Goal: Information Seeking & Learning: Find specific fact

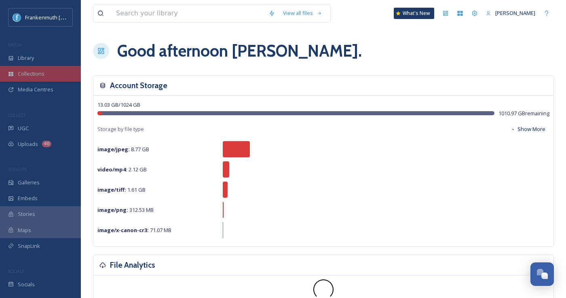
click at [40, 70] on span "Collections" at bounding box center [31, 74] width 27 height 8
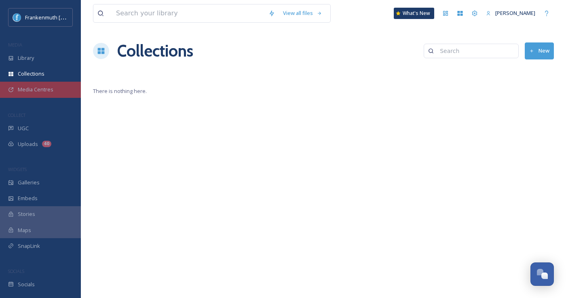
click at [41, 92] on span "Media Centres" at bounding box center [36, 90] width 36 height 8
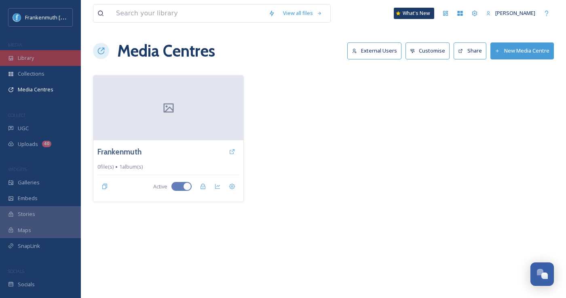
click at [42, 59] on div "Library" at bounding box center [40, 58] width 81 height 16
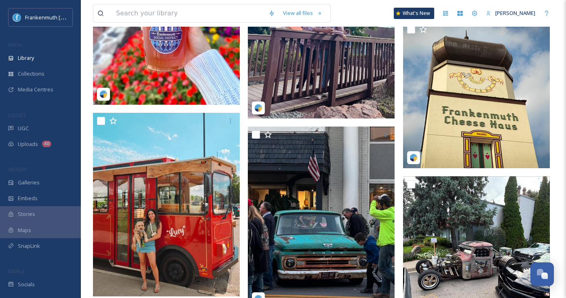
scroll to position [11120, 0]
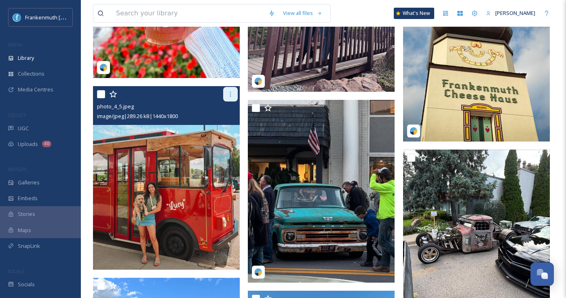
click at [227, 94] on icon at bounding box center [230, 94] width 6 height 6
click at [155, 110] on div "photo_4_5.jpeg" at bounding box center [167, 106] width 141 height 10
click at [113, 108] on span "photo_4_5.jpeg" at bounding box center [115, 106] width 37 height 7
click at [154, 166] on img at bounding box center [166, 177] width 147 height 183
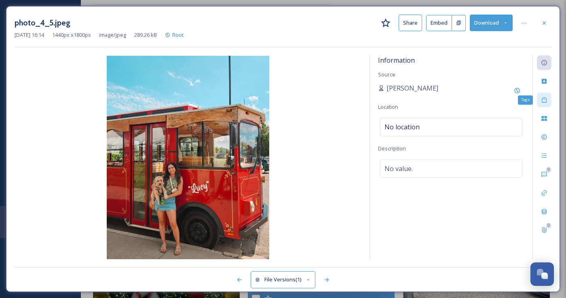
click at [539, 94] on div "Tags" at bounding box center [543, 100] width 15 height 15
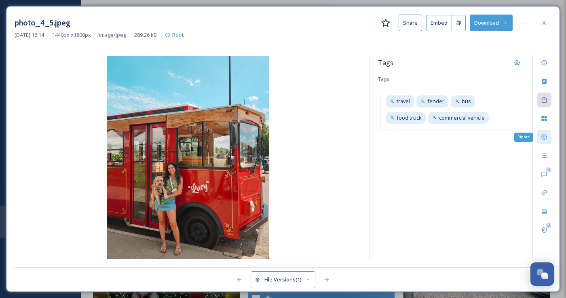
click at [543, 140] on div "Rights" at bounding box center [543, 137] width 15 height 15
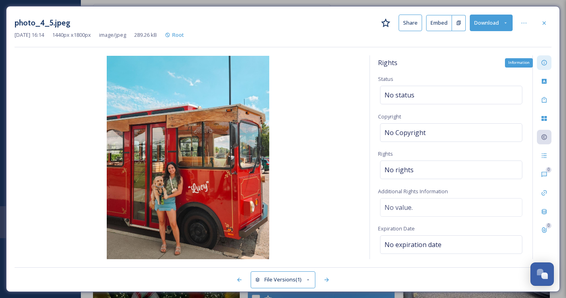
click at [539, 67] on div "Information" at bounding box center [543, 62] width 15 height 15
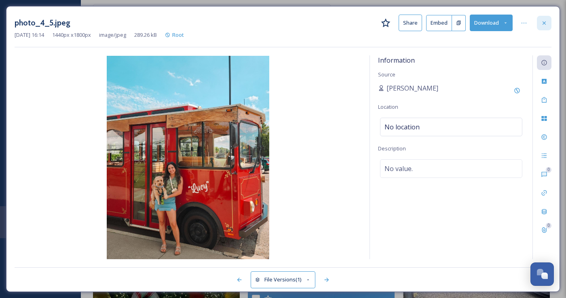
click at [541, 17] on div at bounding box center [543, 23] width 15 height 15
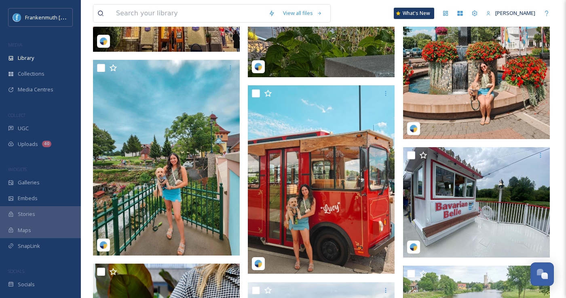
scroll to position [11925, 0]
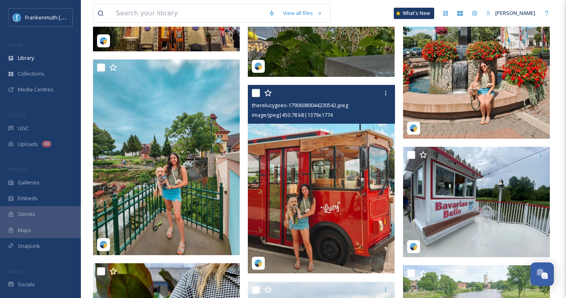
click at [283, 204] on img at bounding box center [321, 179] width 147 height 189
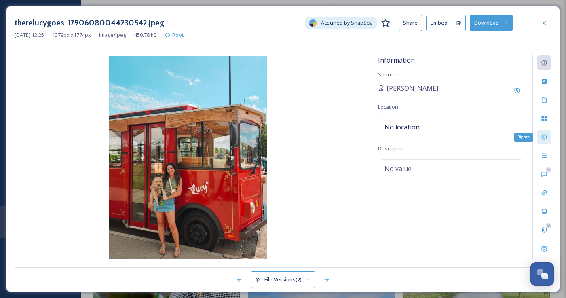
click at [542, 141] on div "Rights" at bounding box center [543, 137] width 15 height 15
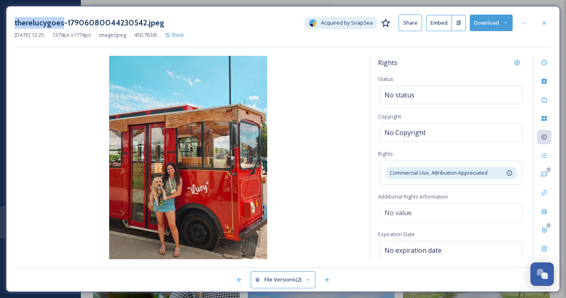
drag, startPoint x: 13, startPoint y: 20, endPoint x: 60, endPoint y: 17, distance: 47.7
click at [60, 17] on div "therelucygoes-17906080044230542.jpeg Acquired by SnapSea Share Embed Download […" at bounding box center [282, 149] width 553 height 286
copy h3 "therelucygoes"
click at [488, 26] on button "Download" at bounding box center [490, 23] width 43 height 17
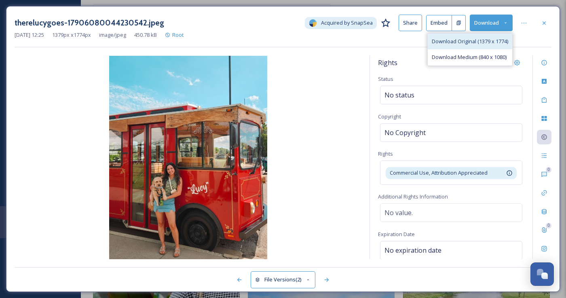
click at [484, 42] on span "Download Original (1379 x 1774)" at bounding box center [469, 42] width 76 height 8
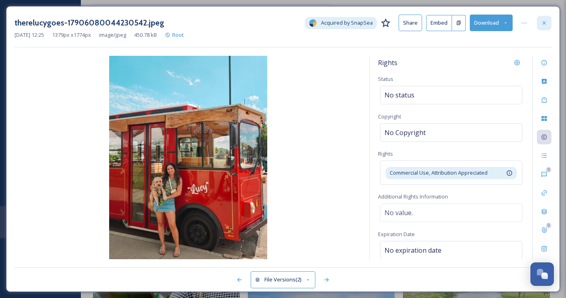
click at [539, 23] on div at bounding box center [543, 23] width 15 height 15
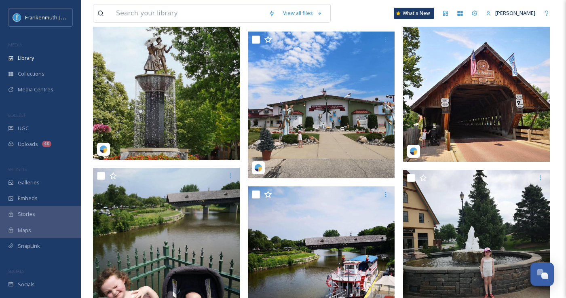
scroll to position [12509, 0]
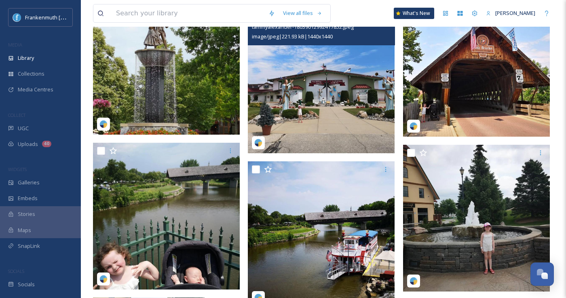
click at [317, 107] on img at bounding box center [321, 79] width 147 height 147
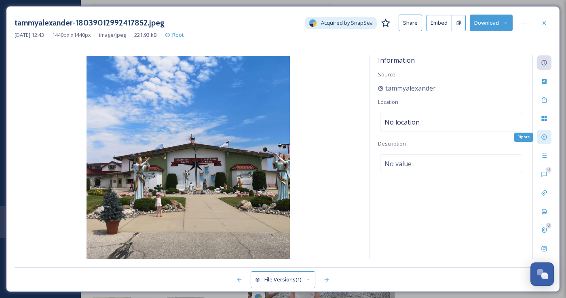
click at [543, 135] on icon at bounding box center [544, 137] width 6 height 6
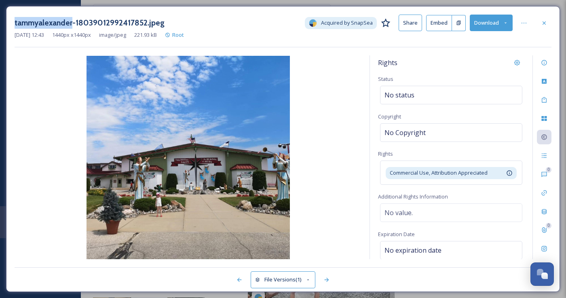
drag, startPoint x: 14, startPoint y: 22, endPoint x: 72, endPoint y: 22, distance: 58.2
click at [72, 22] on div "tammyalexander-18039012992417852.jpeg Acquired by SnapSea Share Embed Download …" at bounding box center [282, 149] width 553 height 286
copy h3 "tammyalexander"
click at [483, 27] on button "Download" at bounding box center [490, 23] width 43 height 17
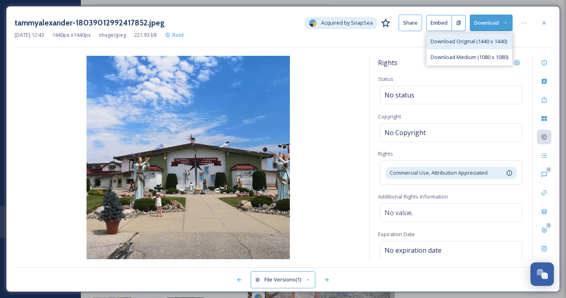
click at [472, 42] on span "Download Original (1440 x 1440)" at bounding box center [468, 42] width 76 height 8
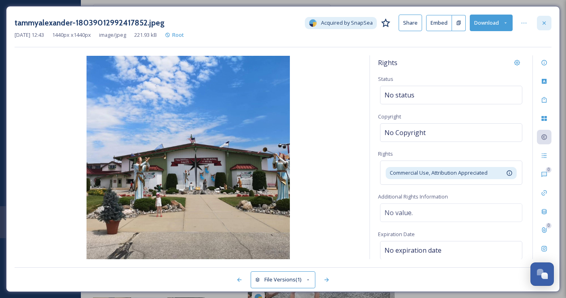
click at [548, 19] on div at bounding box center [543, 23] width 15 height 15
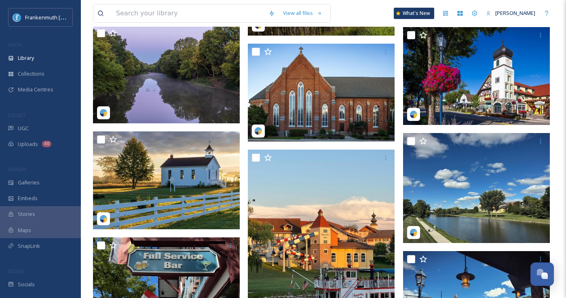
scroll to position [13144, 0]
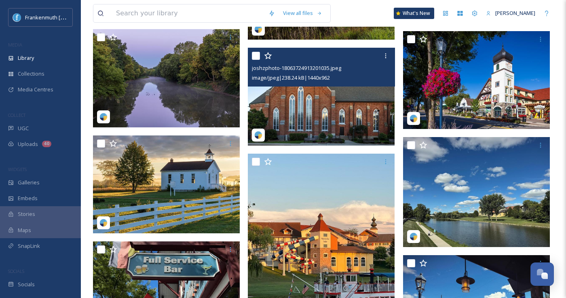
click at [324, 108] on img at bounding box center [321, 97] width 147 height 98
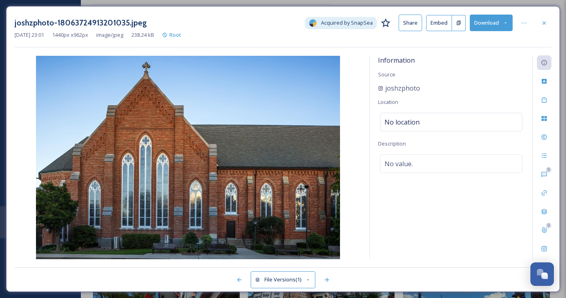
click at [495, 28] on button "Download" at bounding box center [490, 23] width 43 height 17
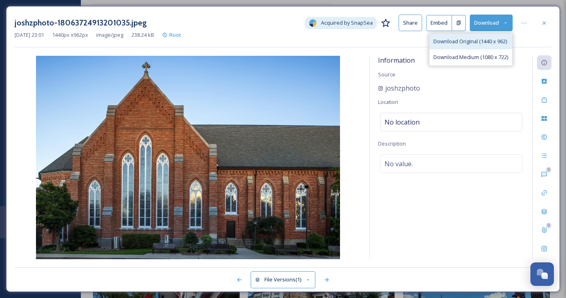
click at [468, 41] on span "Download Original (1440 x 962)" at bounding box center [470, 42] width 74 height 8
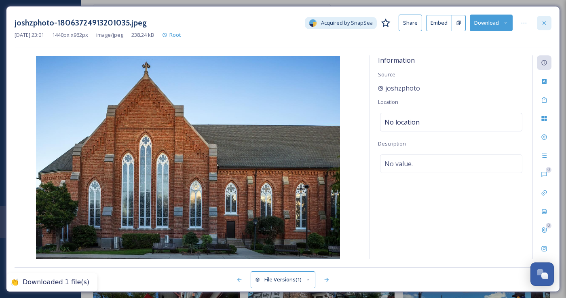
click at [545, 23] on icon at bounding box center [543, 22] width 3 height 3
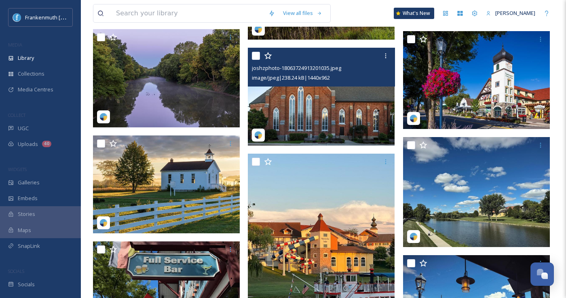
click at [354, 111] on img at bounding box center [321, 97] width 147 height 98
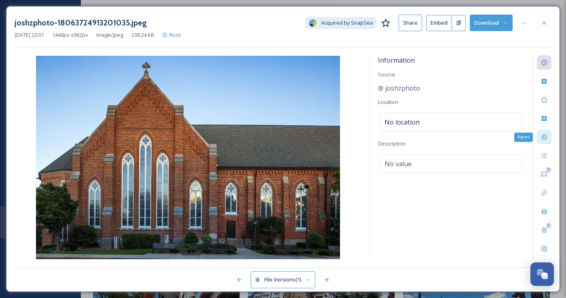
click at [550, 133] on div "Rights" at bounding box center [543, 137] width 15 height 15
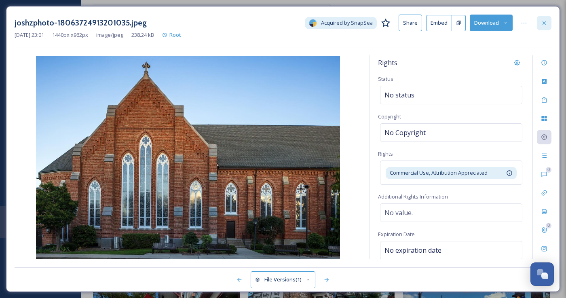
click at [543, 23] on icon at bounding box center [543, 22] width 3 height 3
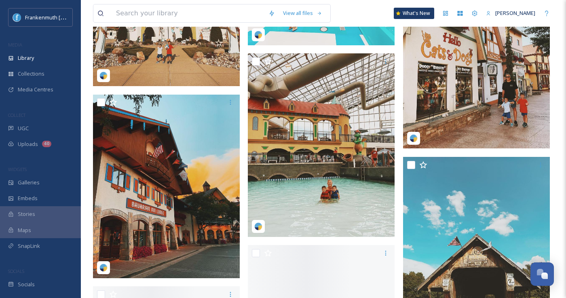
scroll to position [17502, 0]
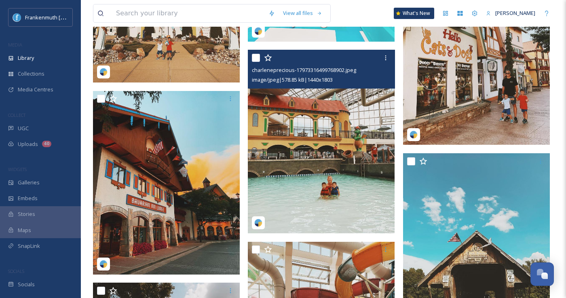
click at [306, 153] on img at bounding box center [321, 141] width 147 height 183
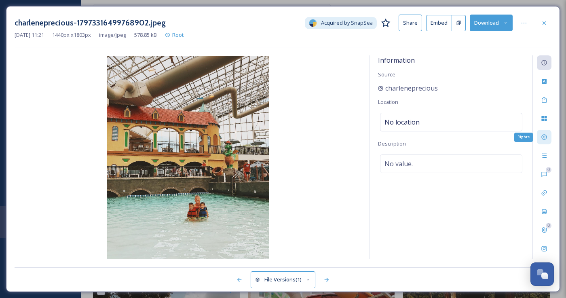
click at [544, 136] on icon at bounding box center [544, 137] width 6 height 6
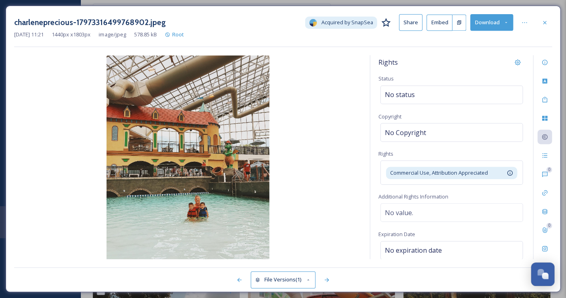
scroll to position [17502, 0]
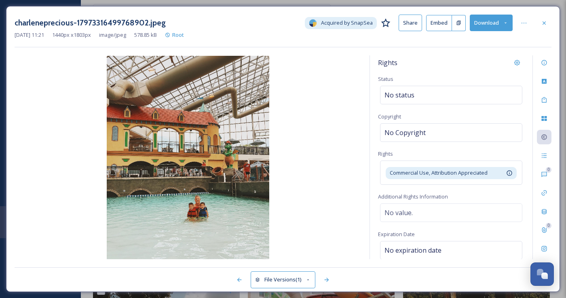
click at [543, 23] on icon at bounding box center [544, 23] width 6 height 6
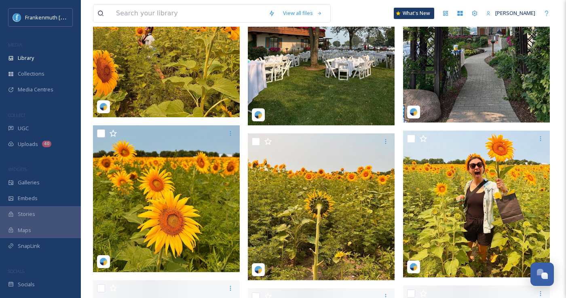
scroll to position [21384, 0]
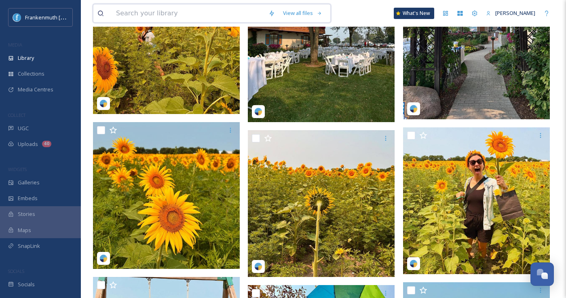
click at [202, 16] on input at bounding box center [188, 13] width 152 height 18
type input "snow"
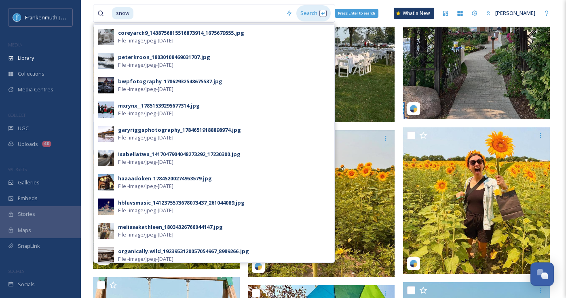
click at [296, 7] on div "Search Press Enter to search" at bounding box center [313, 13] width 34 height 16
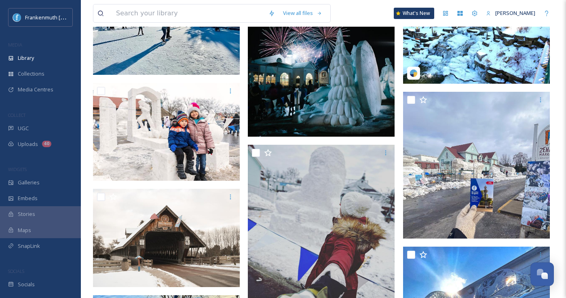
scroll to position [1283, 0]
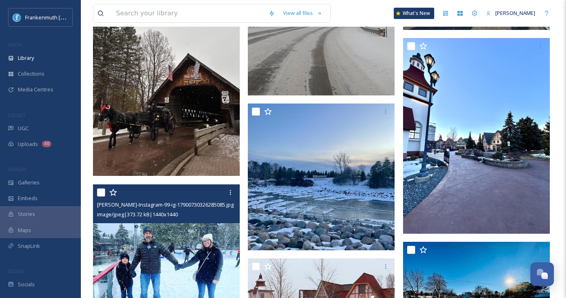
click at [175, 260] on img at bounding box center [166, 257] width 147 height 147
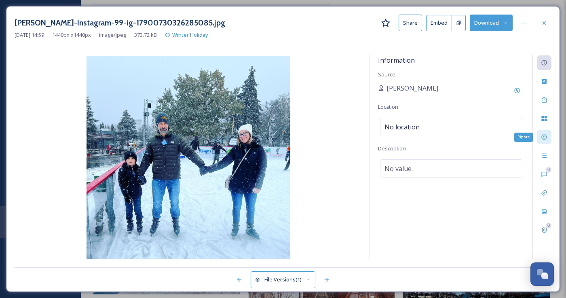
click at [543, 142] on div "Rights" at bounding box center [543, 137] width 15 height 15
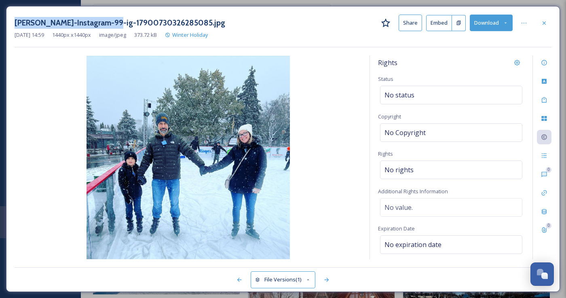
drag, startPoint x: 109, startPoint y: 23, endPoint x: 1, endPoint y: 28, distance: 107.6
click at [1, 28] on div "[PERSON_NAME]-Instagram-99-ig-17900730326285085.jpg Share Embed Download [DATE]…" at bounding box center [283, 149] width 566 height 298
copy h3 "[PERSON_NAME]-Instagram-99"
click at [547, 19] on div at bounding box center [543, 23] width 15 height 15
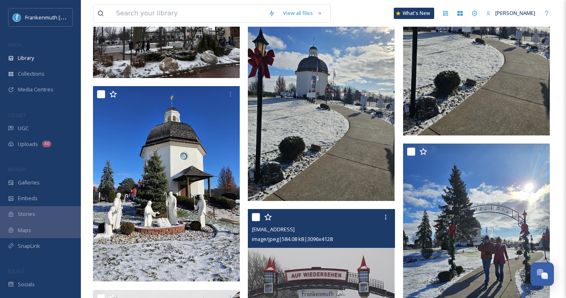
scroll to position [973, 0]
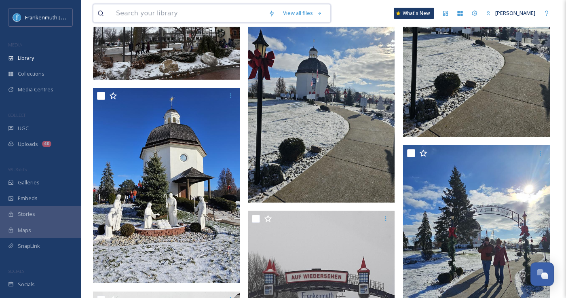
click at [223, 12] on input at bounding box center [188, 13] width 152 height 18
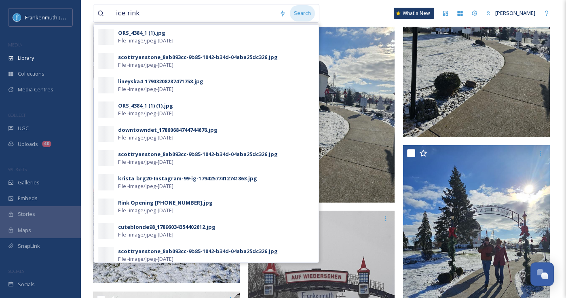
click at [295, 14] on div "Search" at bounding box center [302, 13] width 25 height 16
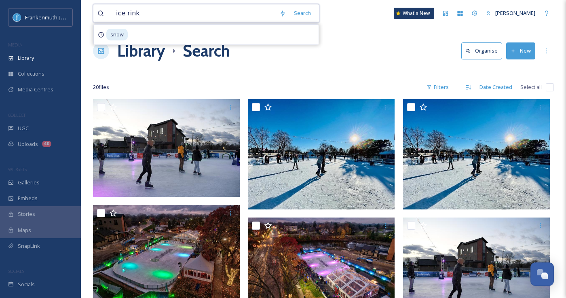
drag, startPoint x: 187, startPoint y: 14, endPoint x: 116, endPoint y: 13, distance: 71.1
click at [116, 13] on input "ice rink" at bounding box center [193, 13] width 163 height 18
click at [302, 14] on div "Search" at bounding box center [302, 13] width 25 height 16
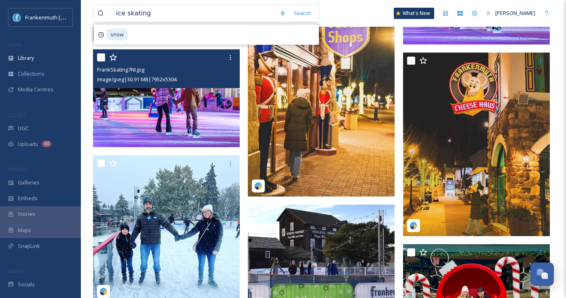
scroll to position [417, 0]
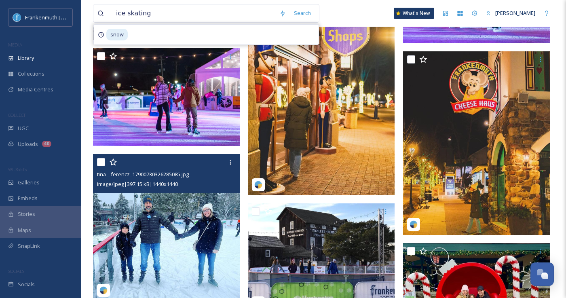
click at [201, 234] on img at bounding box center [166, 227] width 147 height 147
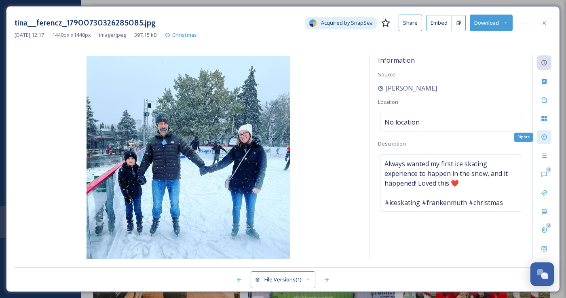
click at [544, 137] on icon at bounding box center [544, 137] width 6 height 6
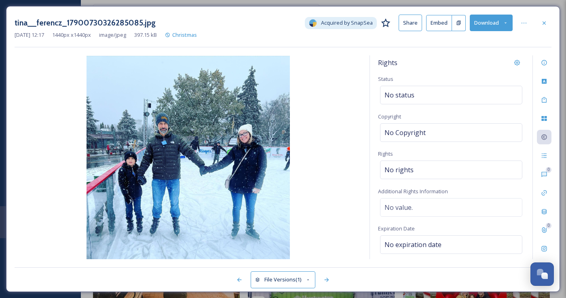
scroll to position [43, 0]
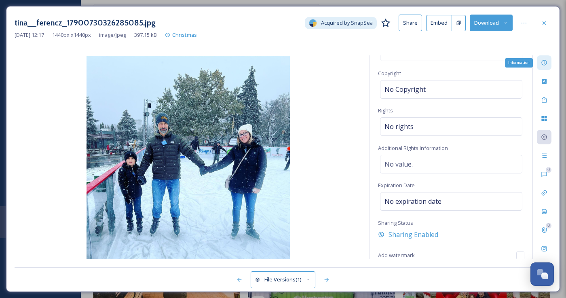
click at [545, 65] on icon at bounding box center [544, 62] width 6 height 6
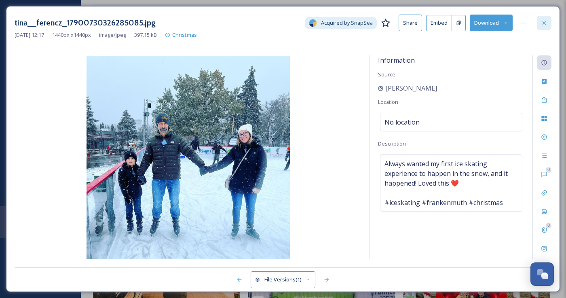
click at [544, 21] on icon at bounding box center [544, 23] width 6 height 6
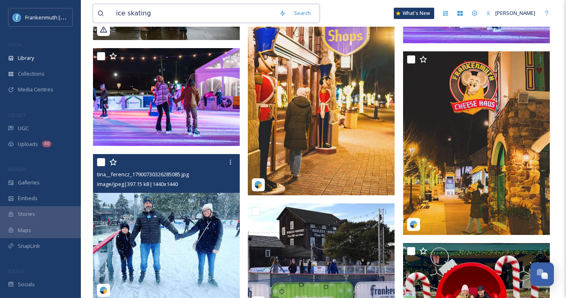
click at [185, 9] on input "ice skating" at bounding box center [193, 13] width 163 height 18
drag, startPoint x: 185, startPoint y: 15, endPoint x: 98, endPoint y: 14, distance: 86.9
click at [98, 14] on div "ice skating" at bounding box center [186, 13] width 178 height 18
type input "s"
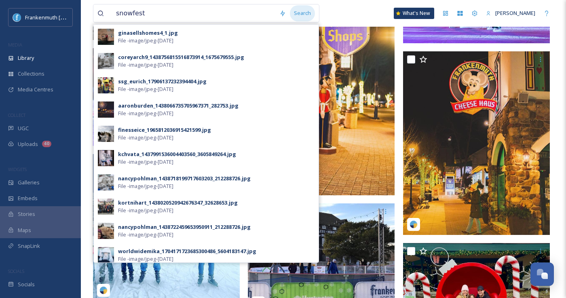
click at [292, 14] on div "Search" at bounding box center [302, 13] width 25 height 16
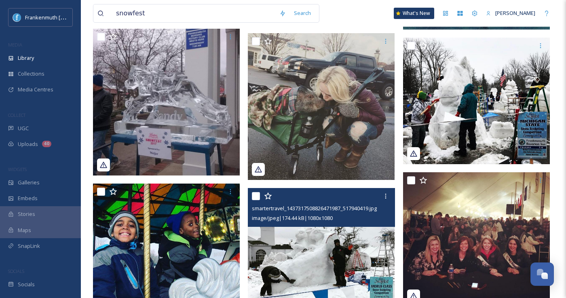
scroll to position [2012, 0]
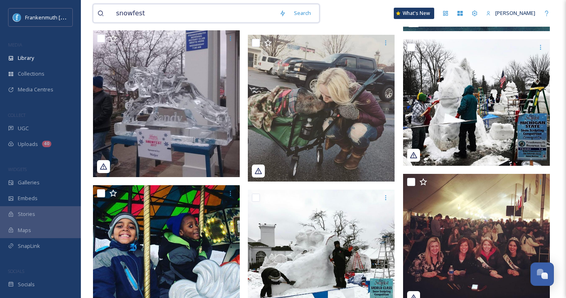
drag, startPoint x: 152, startPoint y: 17, endPoint x: 134, endPoint y: 15, distance: 18.7
click at [134, 15] on input "snowfest" at bounding box center [193, 13] width 163 height 18
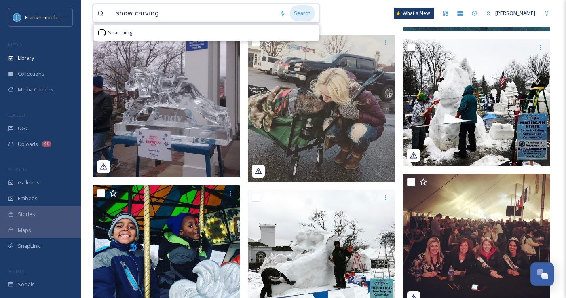
type input "snow carving"
click at [300, 10] on div "Search" at bounding box center [302, 13] width 25 height 16
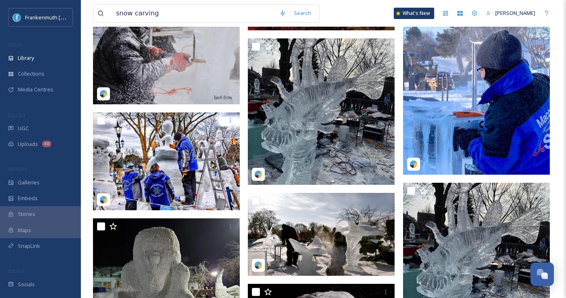
scroll to position [720, 0]
